Goal: Navigation & Orientation: Understand site structure

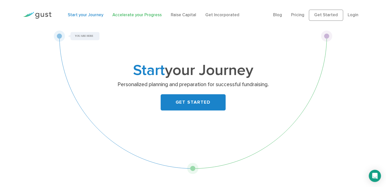
click at [144, 15] on link "Accelerate your Progress" at bounding box center [137, 14] width 49 height 5
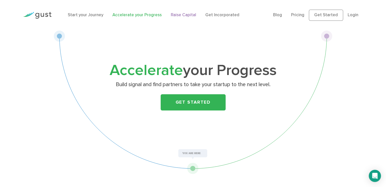
click at [187, 15] on link "Raise Capital" at bounding box center [183, 14] width 25 height 5
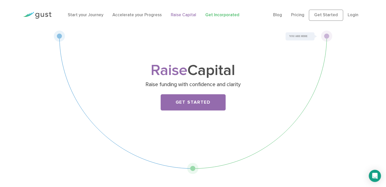
click at [213, 14] on link "Get Incorporated" at bounding box center [223, 14] width 34 height 5
